Goal: Information Seeking & Learning: Learn about a topic

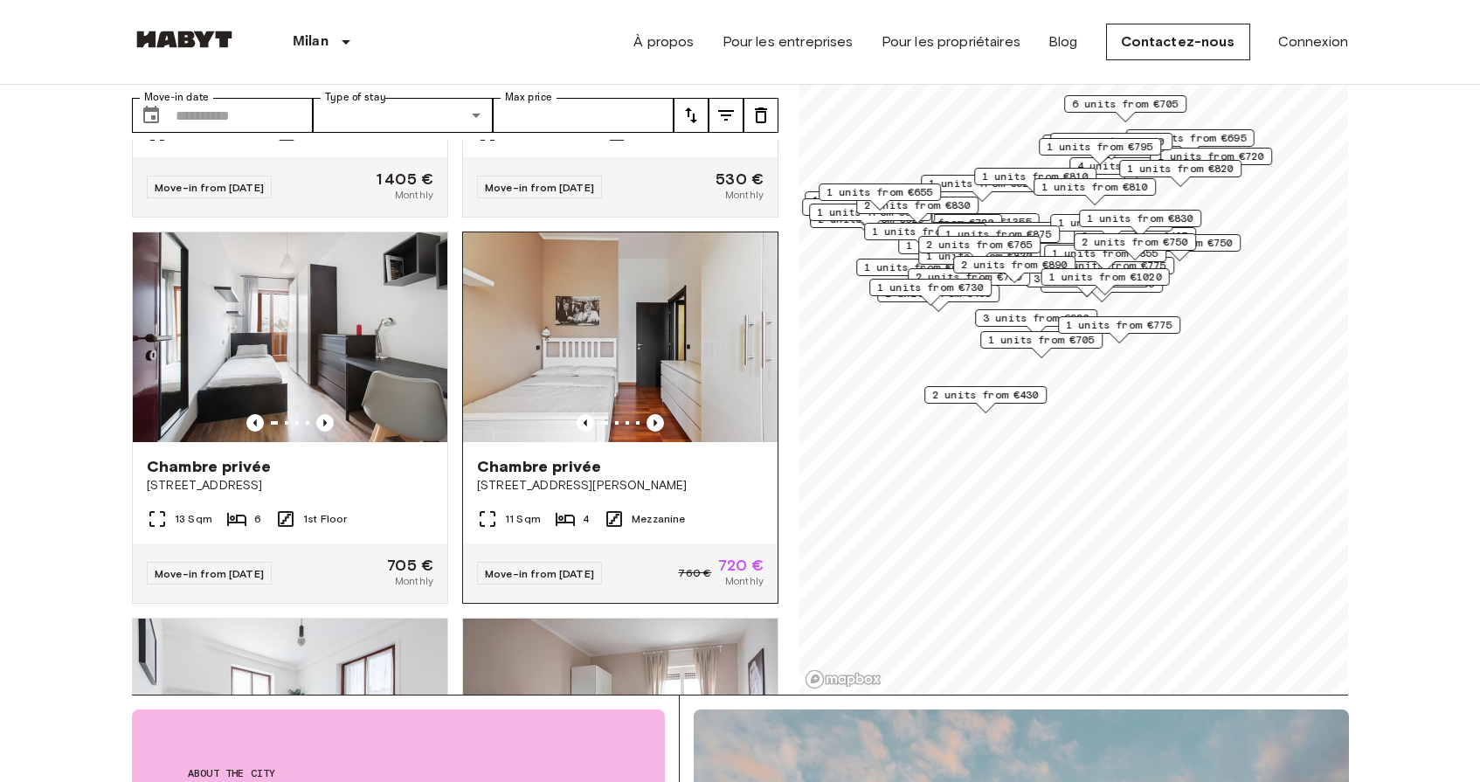
scroll to position [312, 0]
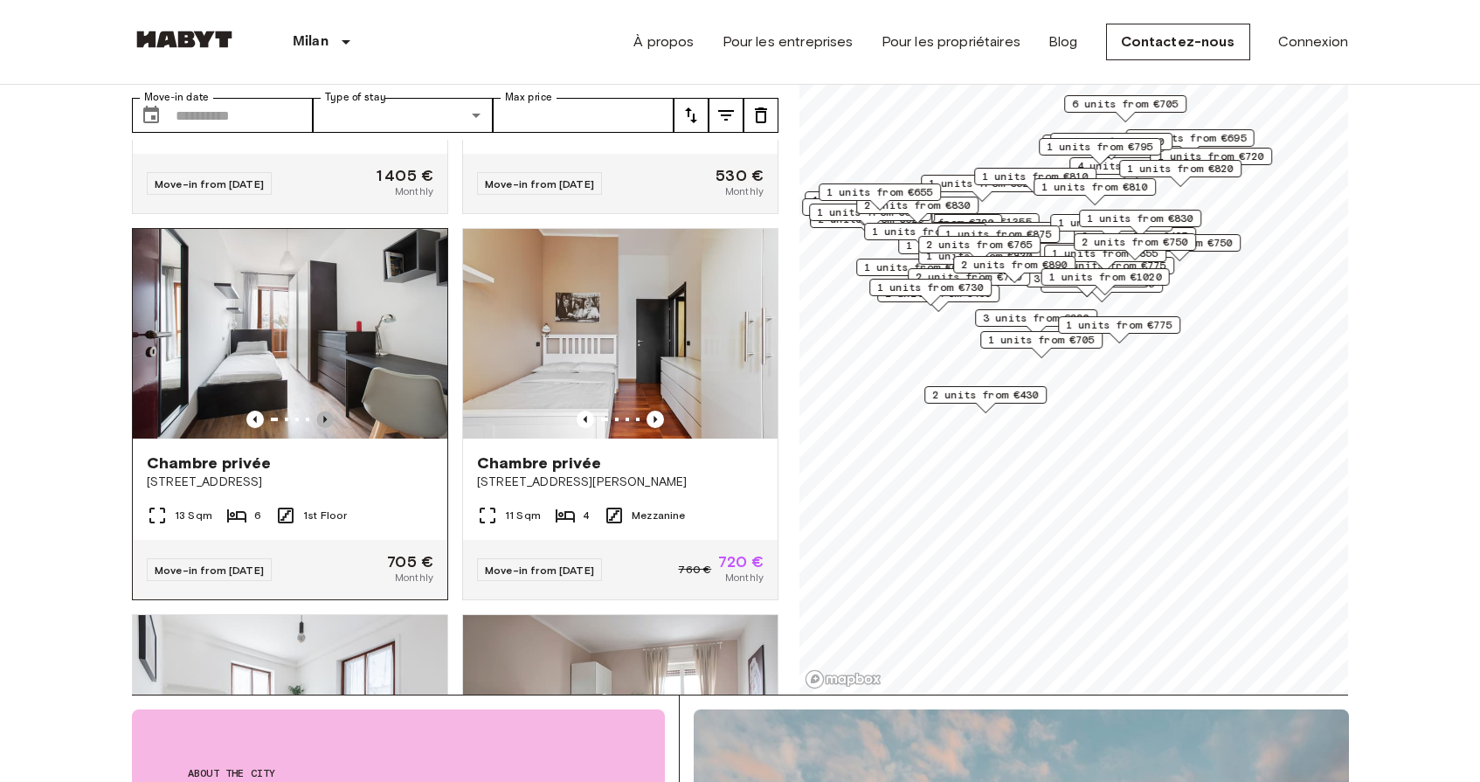
click at [328, 411] on icon "Previous image" at bounding box center [324, 419] width 17 height 17
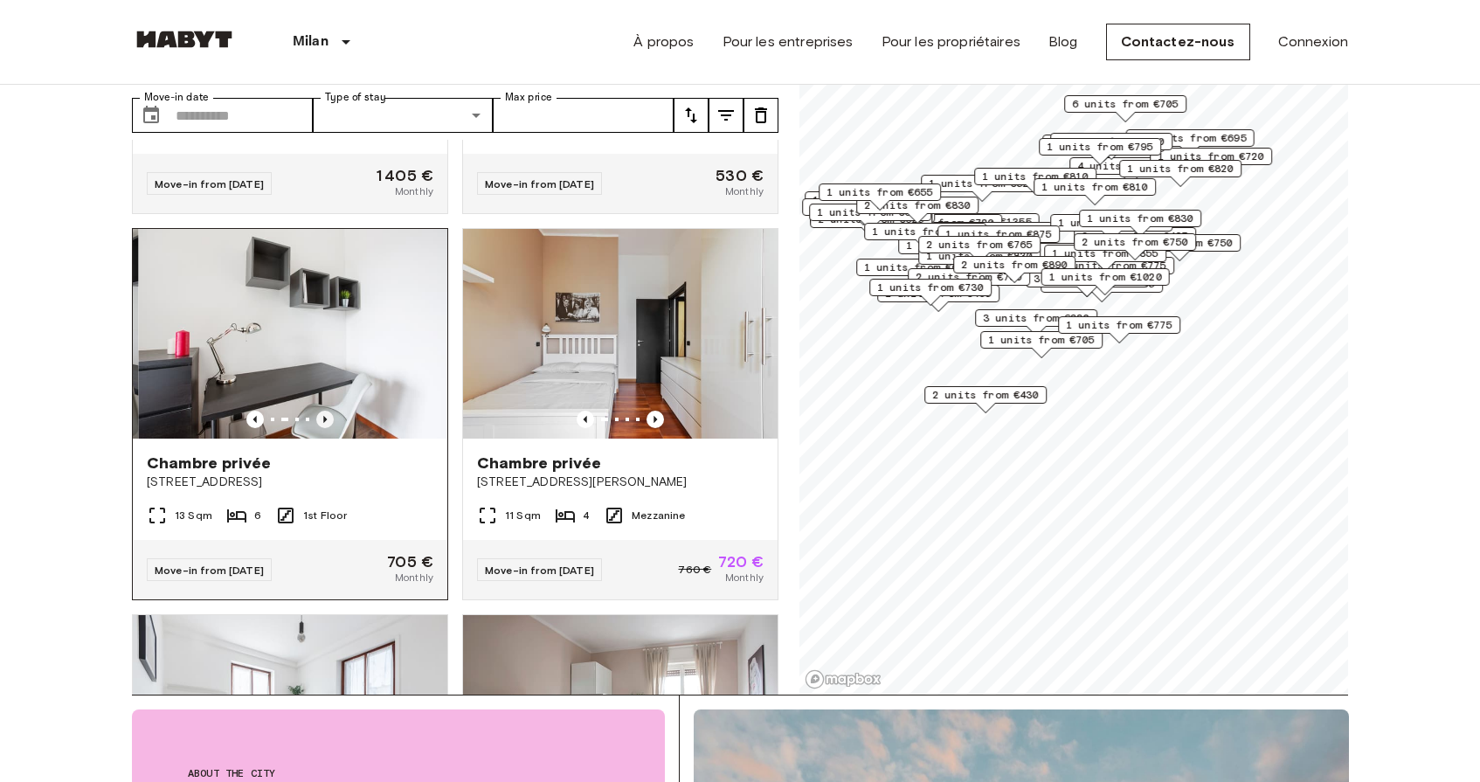
click at [328, 411] on icon "Previous image" at bounding box center [324, 419] width 17 height 17
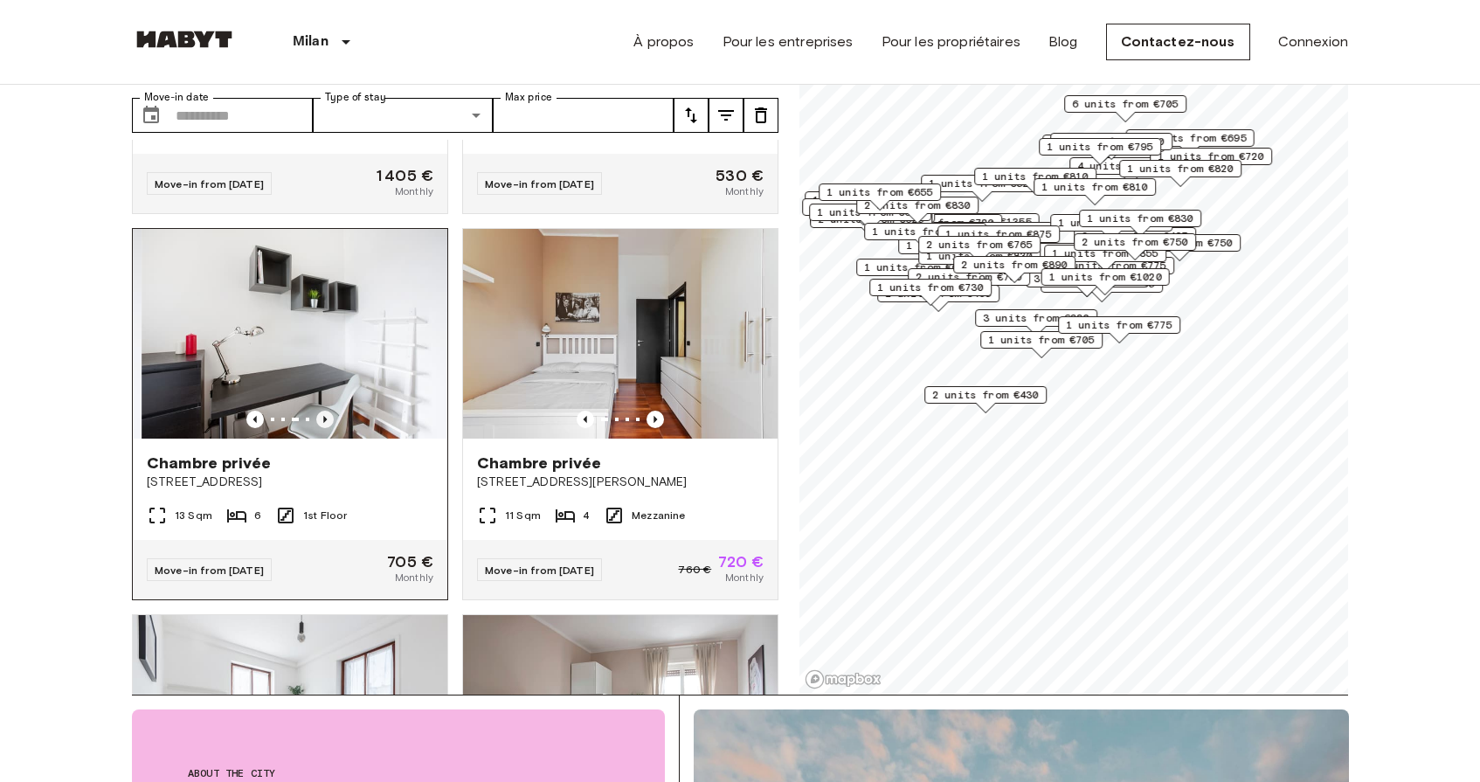
click at [328, 411] on icon "Previous image" at bounding box center [324, 419] width 17 height 17
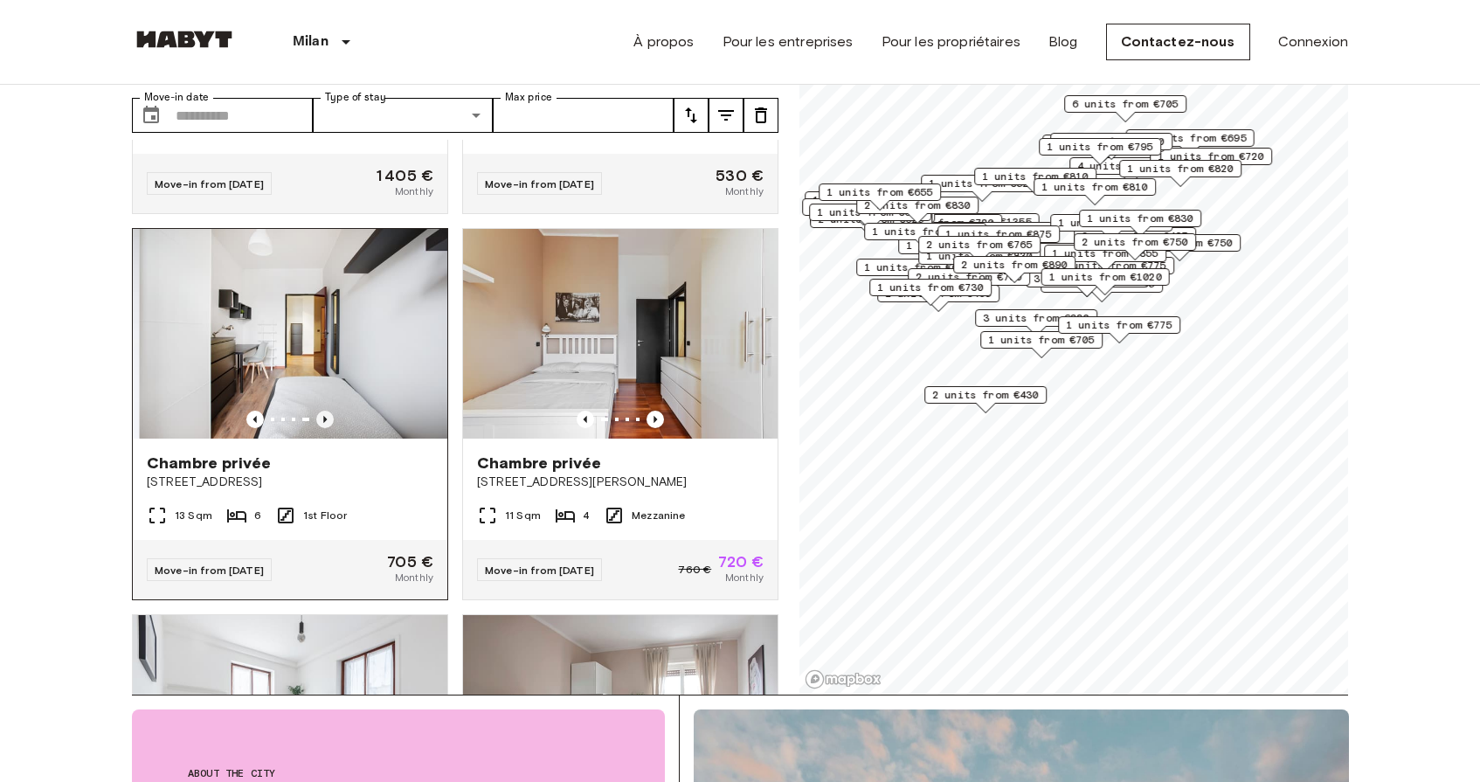
click at [328, 411] on icon "Previous image" at bounding box center [324, 419] width 17 height 17
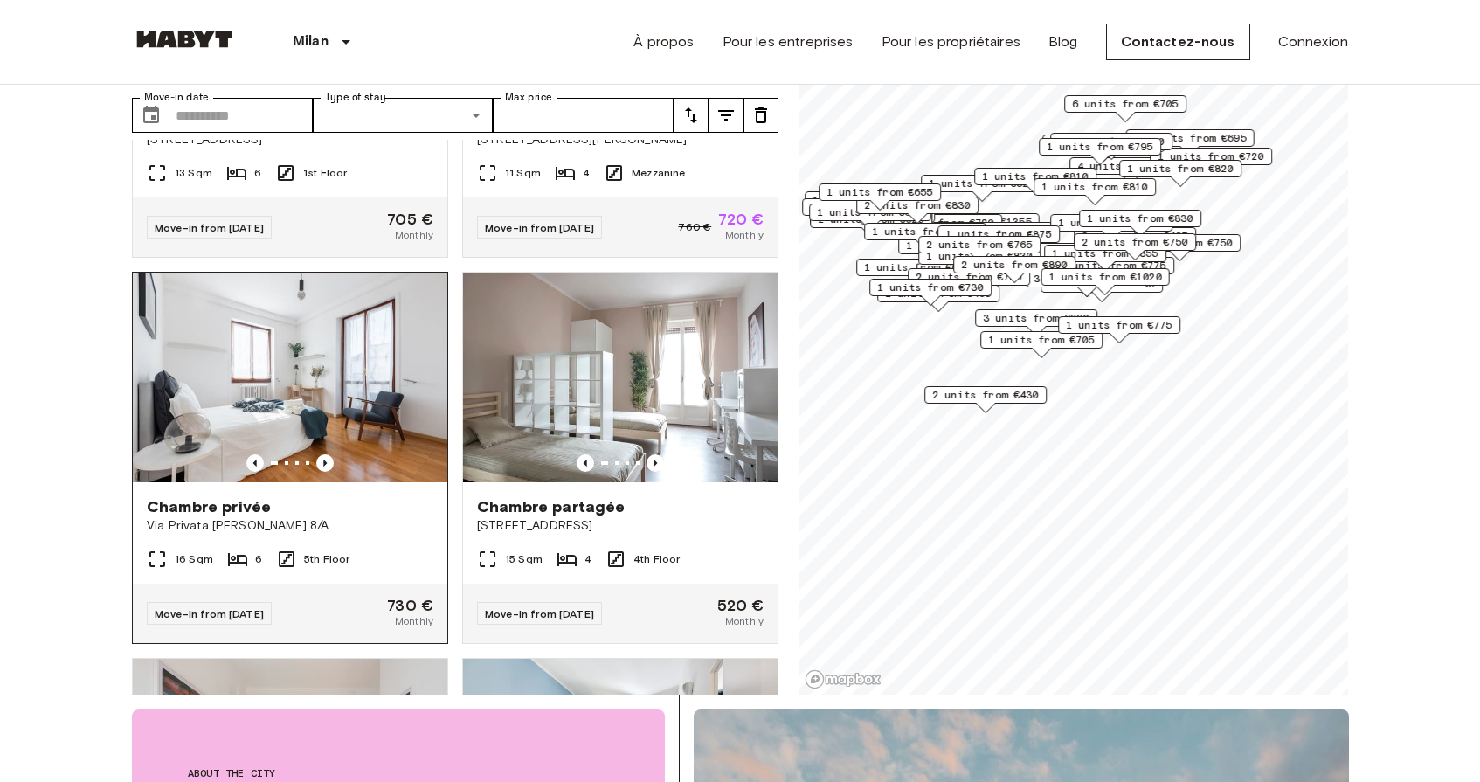
scroll to position [662, 0]
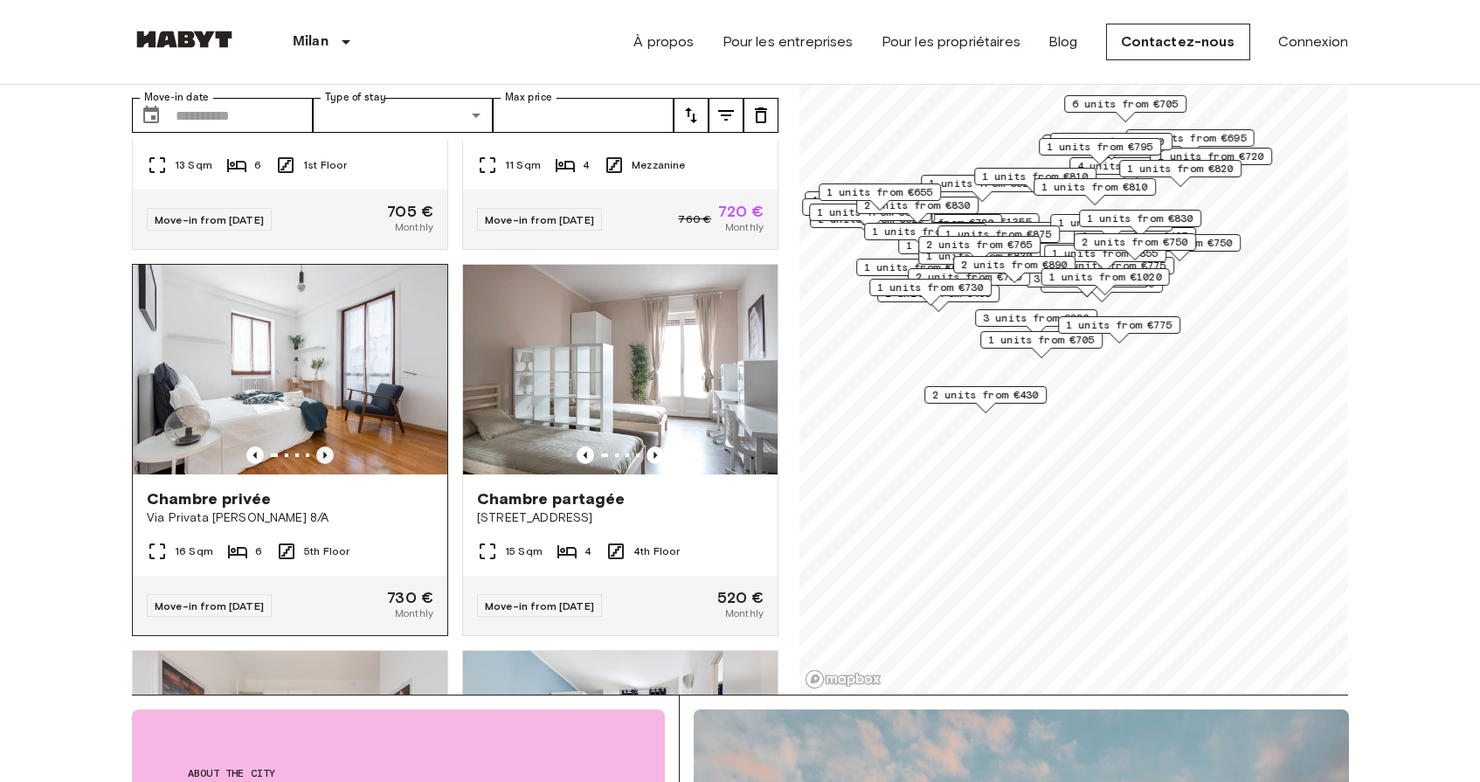
click at [328, 446] on icon "Previous image" at bounding box center [324, 454] width 17 height 17
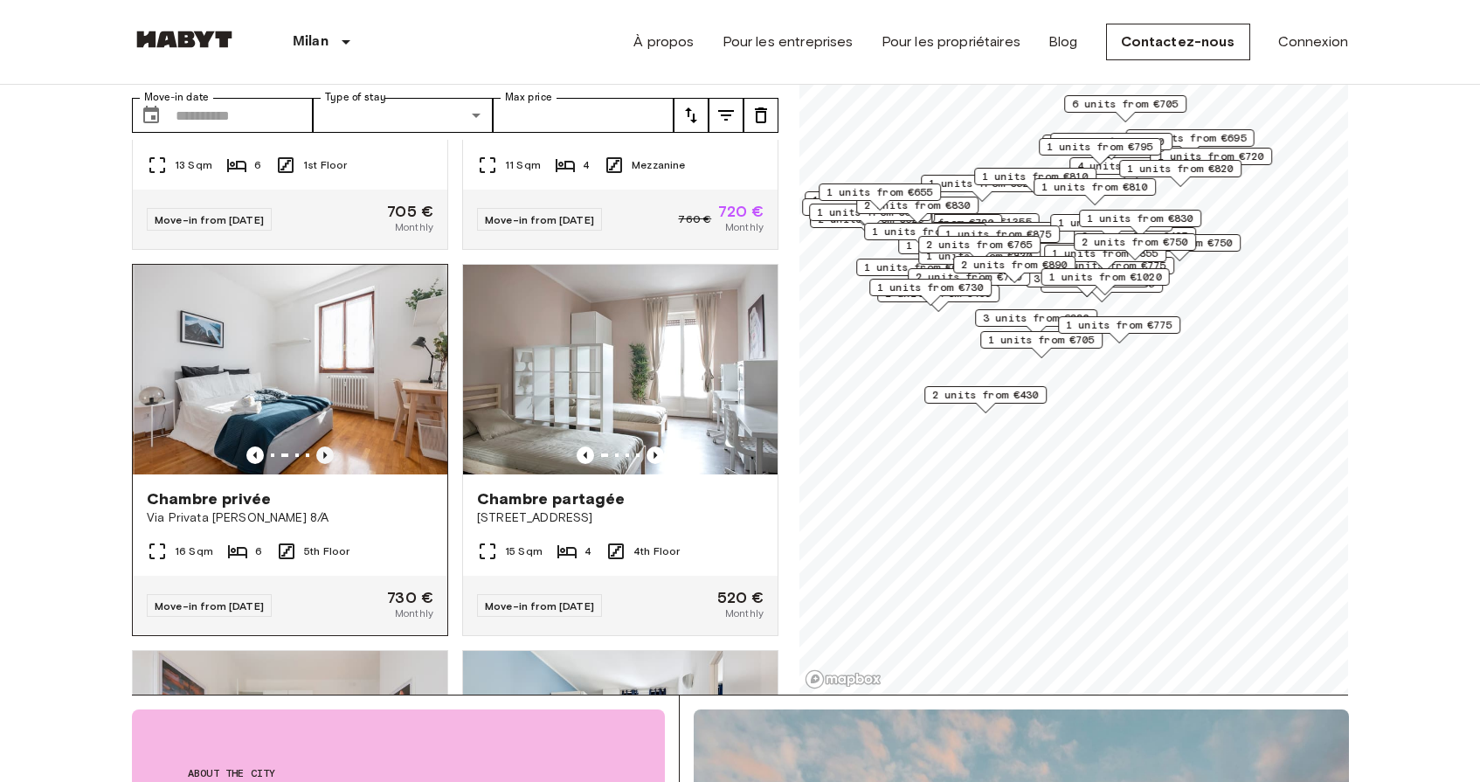
click at [328, 446] on icon "Previous image" at bounding box center [324, 454] width 17 height 17
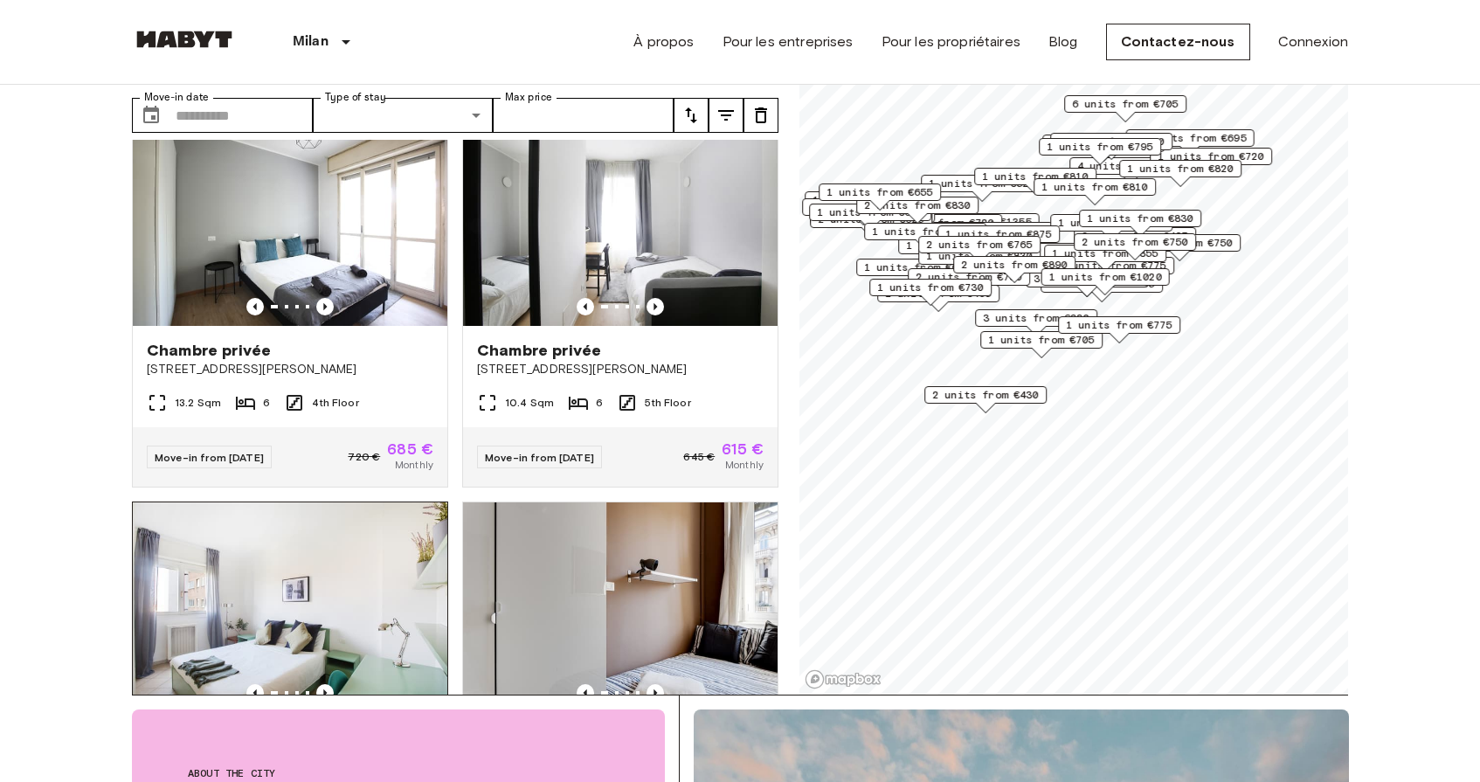
scroll to position [3228, 0]
